Goal: Browse casually

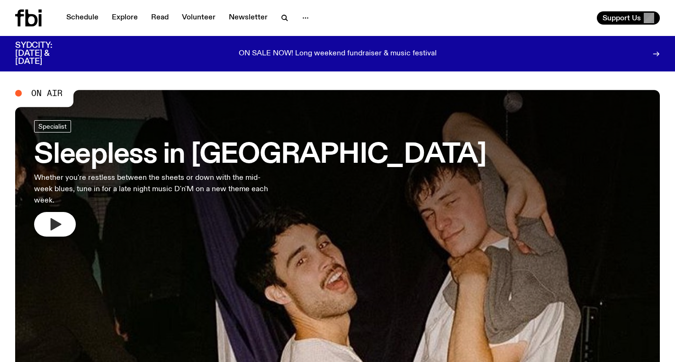
click at [47, 217] on icon "button" at bounding box center [54, 224] width 15 height 15
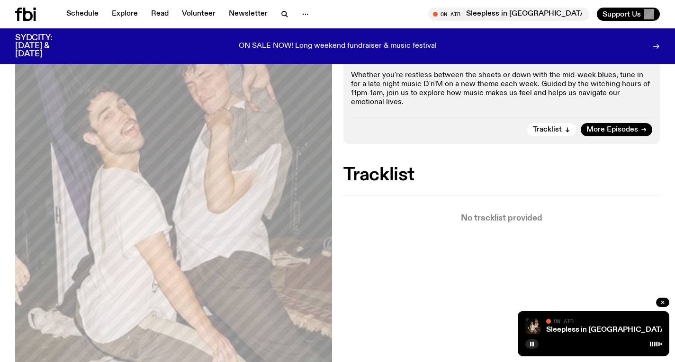
scroll to position [147, 0]
